Goal: Task Accomplishment & Management: Use online tool/utility

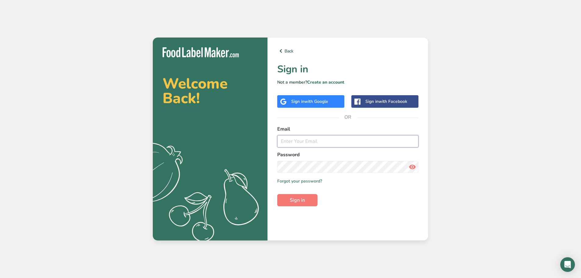
click at [322, 140] on input "email" at bounding box center [347, 141] width 141 height 12
type input "[PERSON_NAME][EMAIL_ADDRESS][DOMAIN_NAME]"
click at [277, 194] on button "Sign in" at bounding box center [297, 200] width 40 height 12
click at [293, 201] on span "Sign in" at bounding box center [297, 199] width 15 height 7
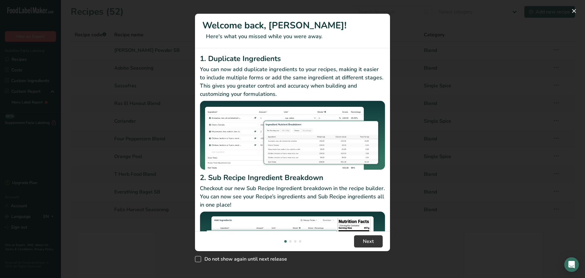
click at [197, 259] on span "New Features" at bounding box center [198, 259] width 6 height 6
click at [197, 259] on input "Do not show again until next release" at bounding box center [197, 259] width 4 height 4
checkbox input "true"
click at [574, 10] on button "New Features" at bounding box center [574, 11] width 10 height 10
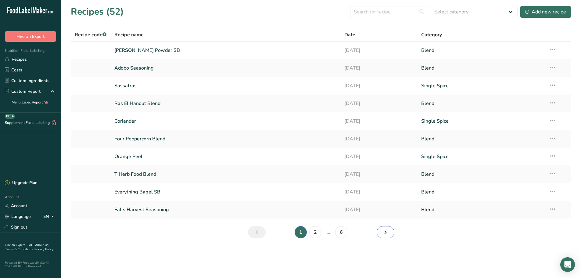
click at [386, 231] on icon "Next page" at bounding box center [385, 231] width 7 height 11
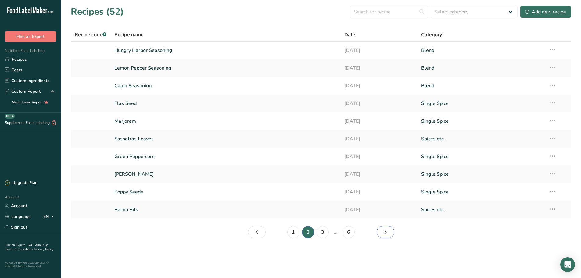
click at [386, 231] on icon "Page 3." at bounding box center [385, 231] width 7 height 11
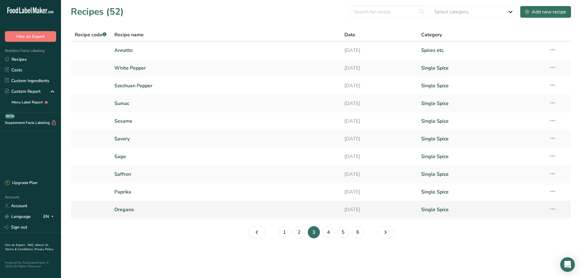
click at [130, 209] on link "Oregano" at bounding box center [225, 209] width 223 height 13
